Goal: Task Accomplishment & Management: Complete application form

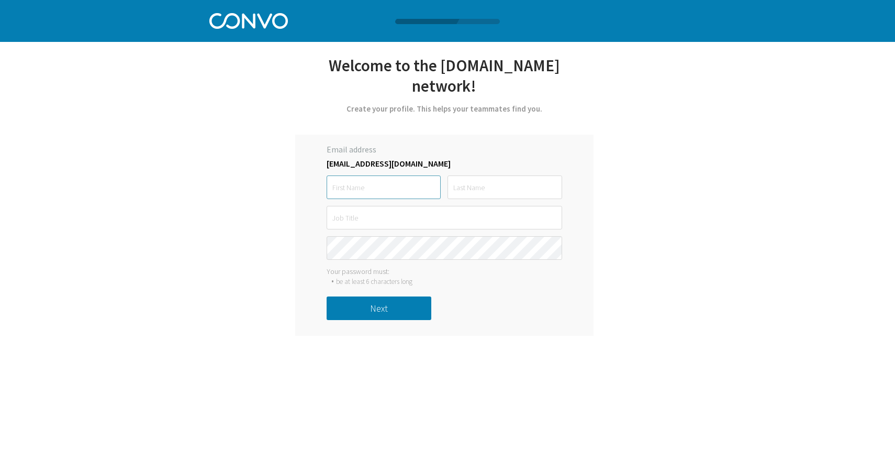
click at [362, 183] on input "text" at bounding box center [384, 187] width 114 height 24
type input "Zehui"
click at [503, 196] on input "text" at bounding box center [505, 187] width 114 height 24
type input "[PERSON_NAME]"
click at [444, 219] on input "text" at bounding box center [445, 218] width 236 height 24
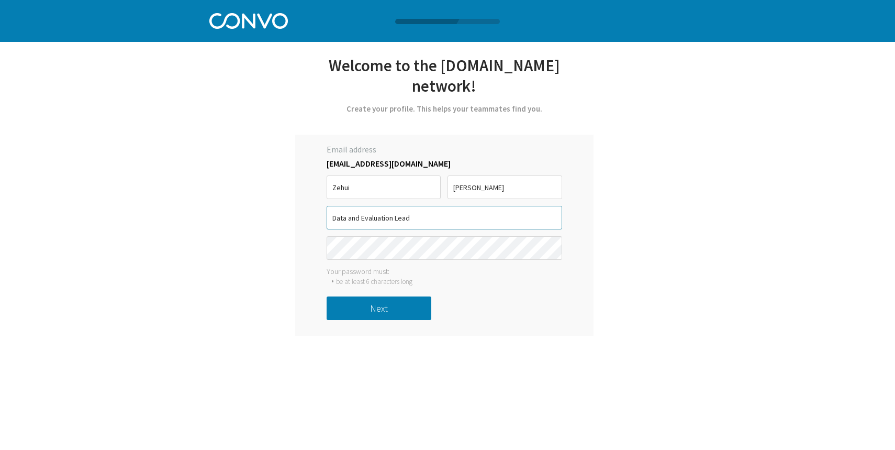
type input "Data and Evaluation Lead"
click at [412, 306] on button "Next" at bounding box center [379, 308] width 105 height 24
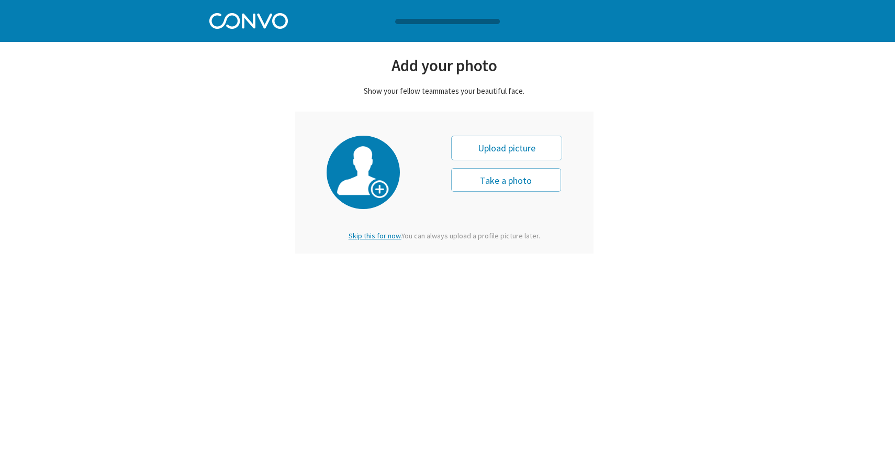
click at [532, 152] on div "Upload picture" at bounding box center [506, 148] width 111 height 25
type input "0"
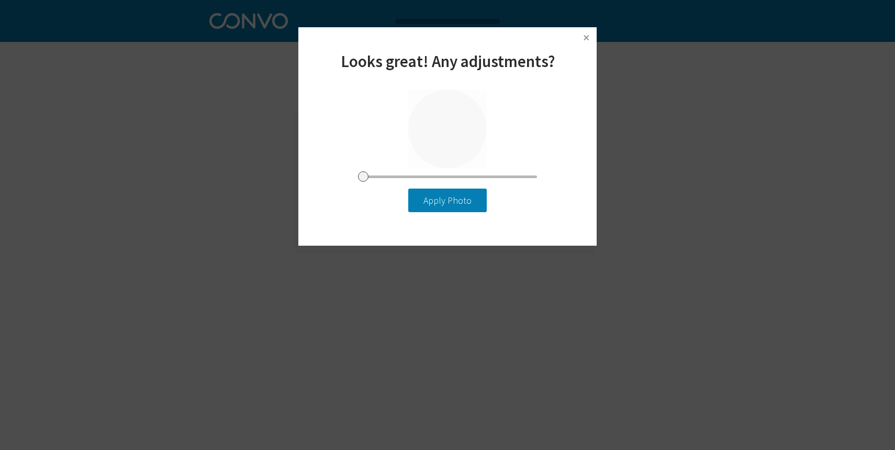
click at [453, 148] on div at bounding box center [447, 129] width 79 height 79
click at [459, 195] on button "Apply Photo" at bounding box center [447, 200] width 79 height 24
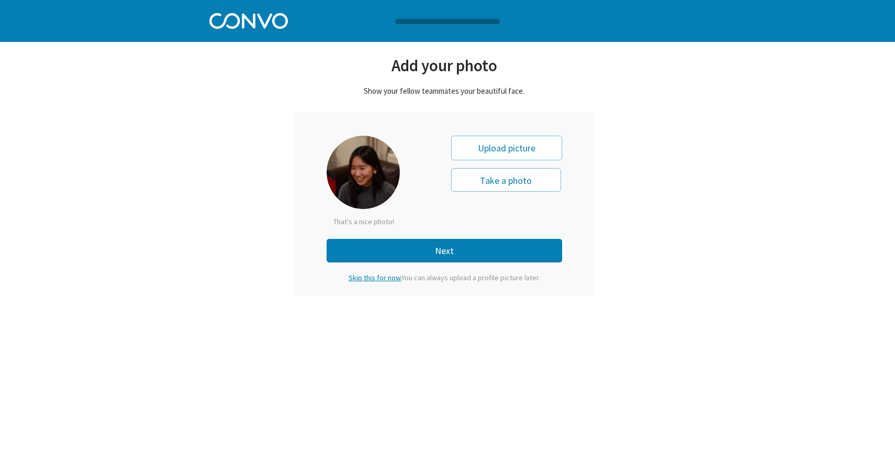
click at [459, 251] on button "Next" at bounding box center [445, 251] width 236 height 24
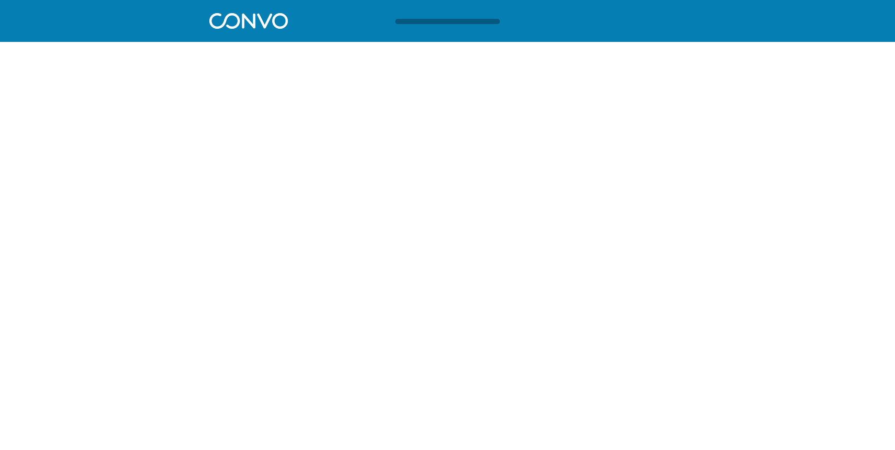
click at [415, 26] on div at bounding box center [447, 20] width 497 height 41
click at [418, 17] on div at bounding box center [447, 20] width 497 height 41
